Goal: Information Seeking & Learning: Learn about a topic

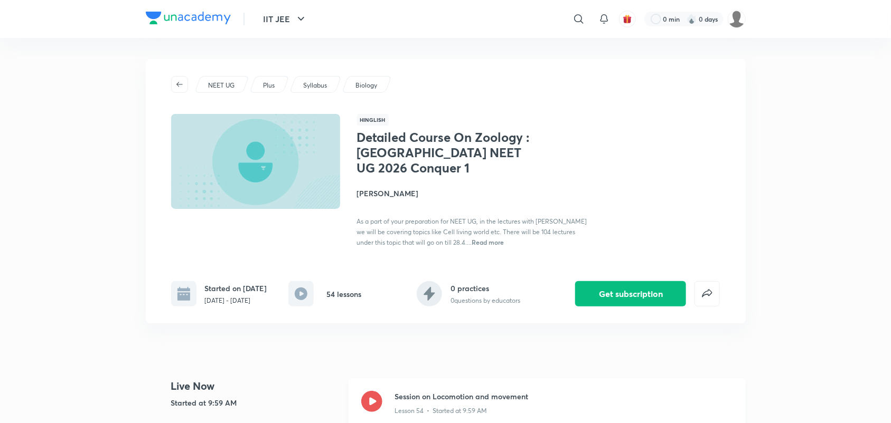
click at [373, 400] on icon at bounding box center [371, 401] width 21 height 21
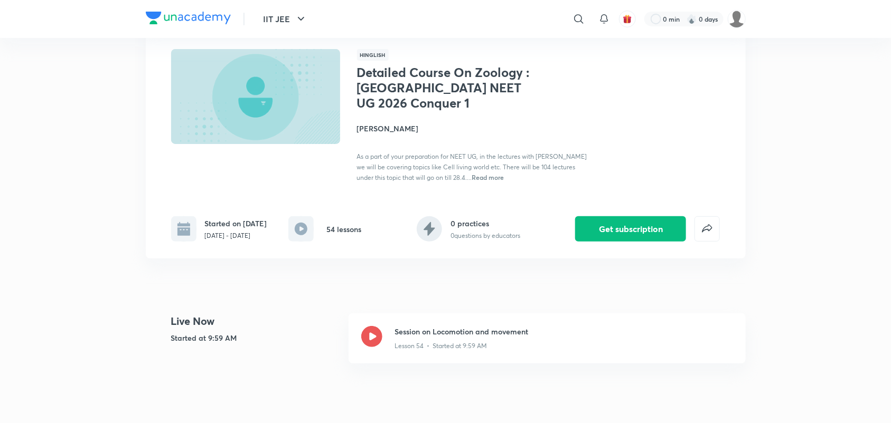
scroll to position [66, 0]
